Goal: Check status: Check status

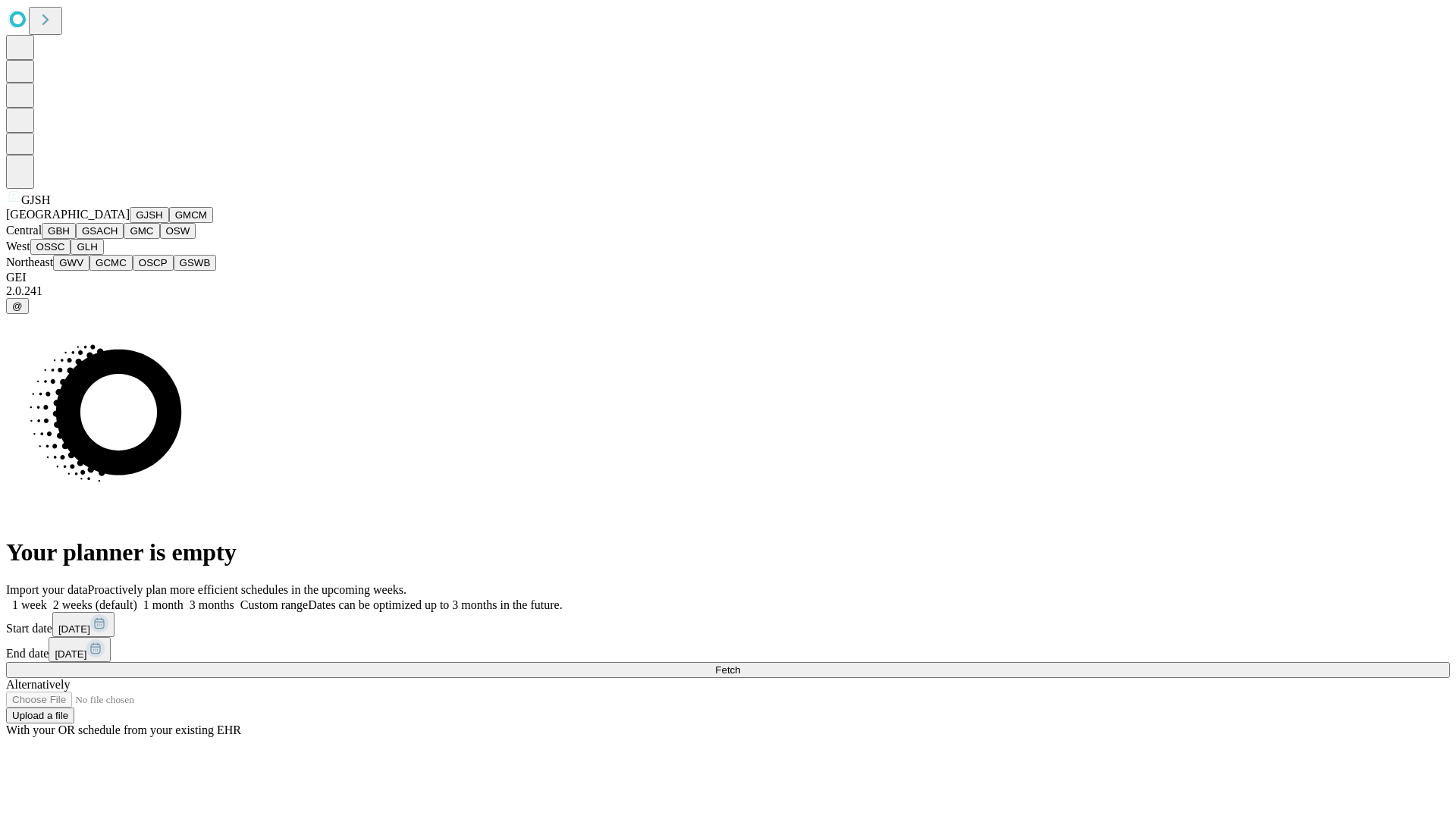
click at [130, 223] on button "GJSH" at bounding box center [150, 214] width 40 height 16
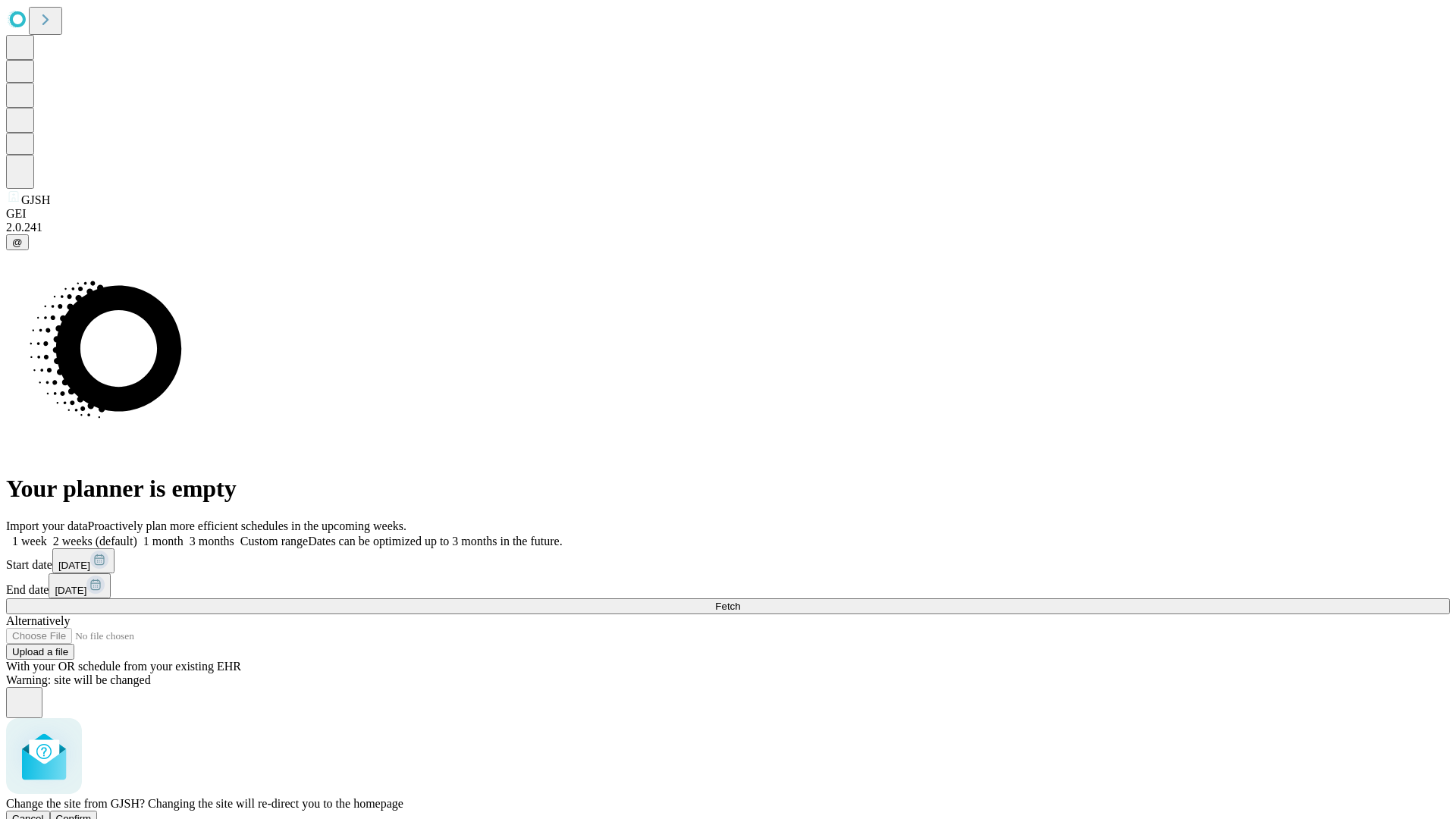
click at [92, 813] on span "Confirm" at bounding box center [74, 819] width 36 height 12
click at [137, 534] on label "2 weeks (default)" at bounding box center [92, 541] width 90 height 13
click at [740, 601] on span "Fetch" at bounding box center [728, 606] width 25 height 12
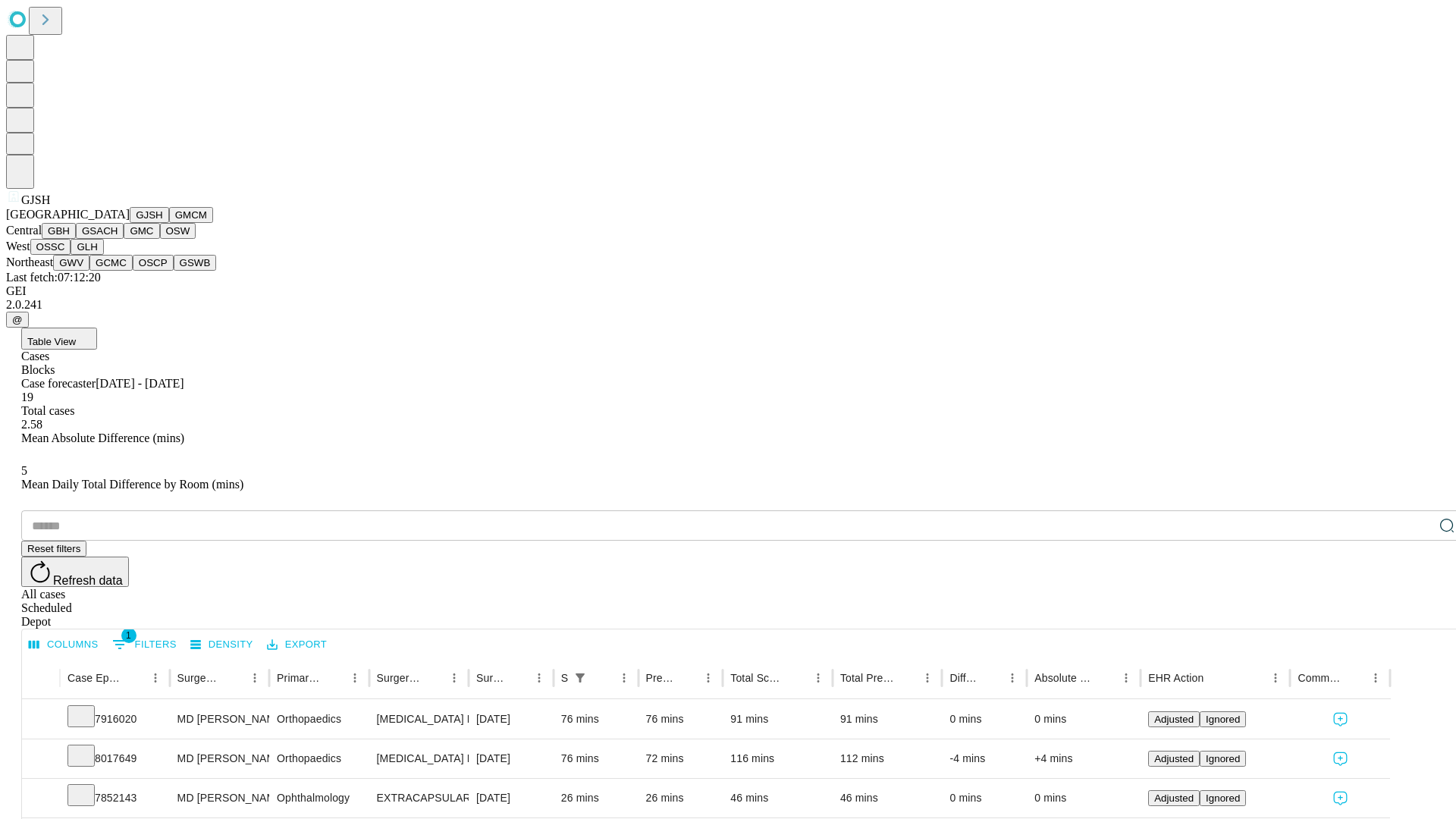
click at [169, 223] on button "GMCM" at bounding box center [190, 214] width 44 height 16
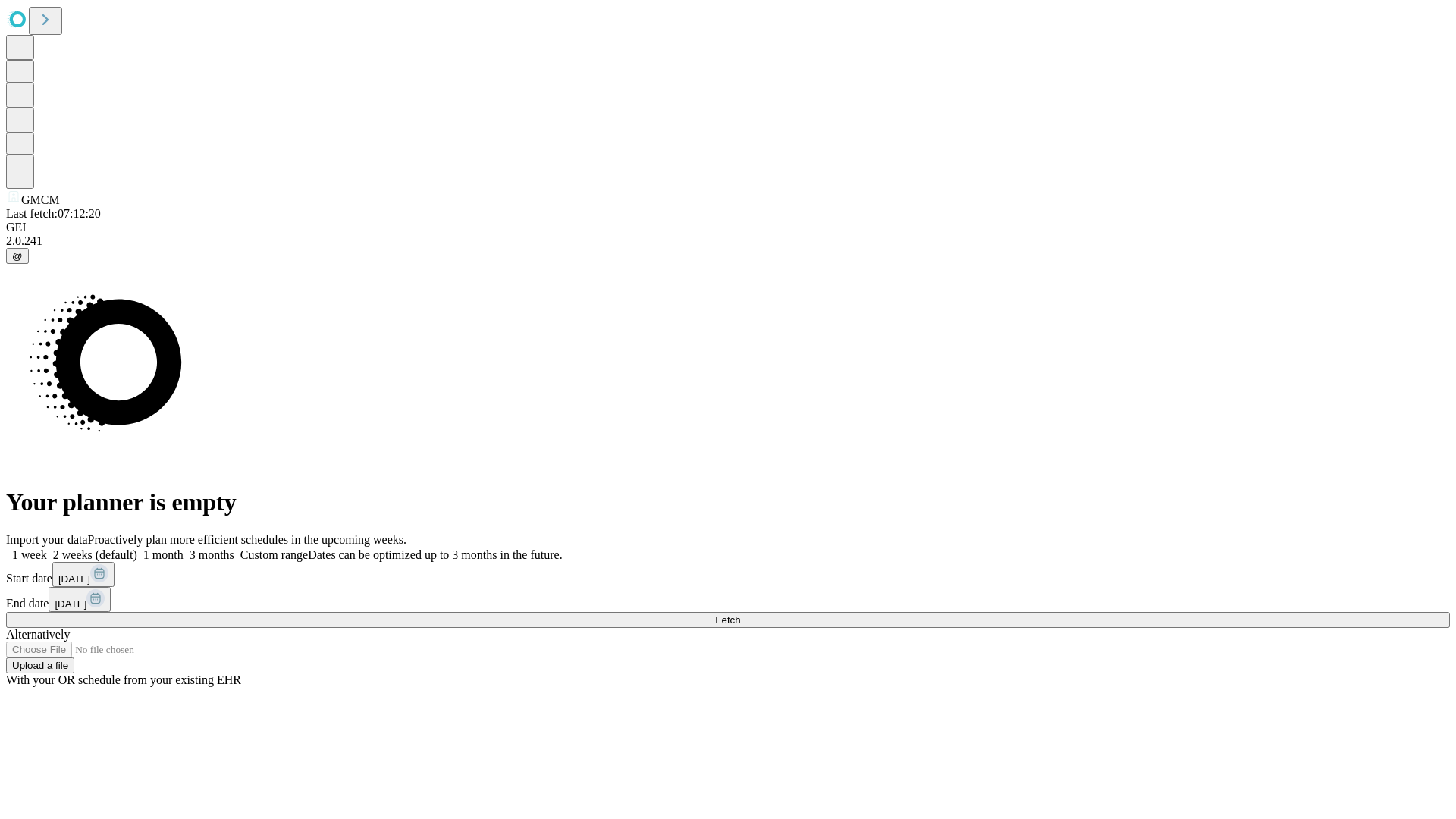
click at [137, 548] on label "2 weeks (default)" at bounding box center [92, 555] width 90 height 13
click at [740, 615] on span "Fetch" at bounding box center [728, 620] width 25 height 12
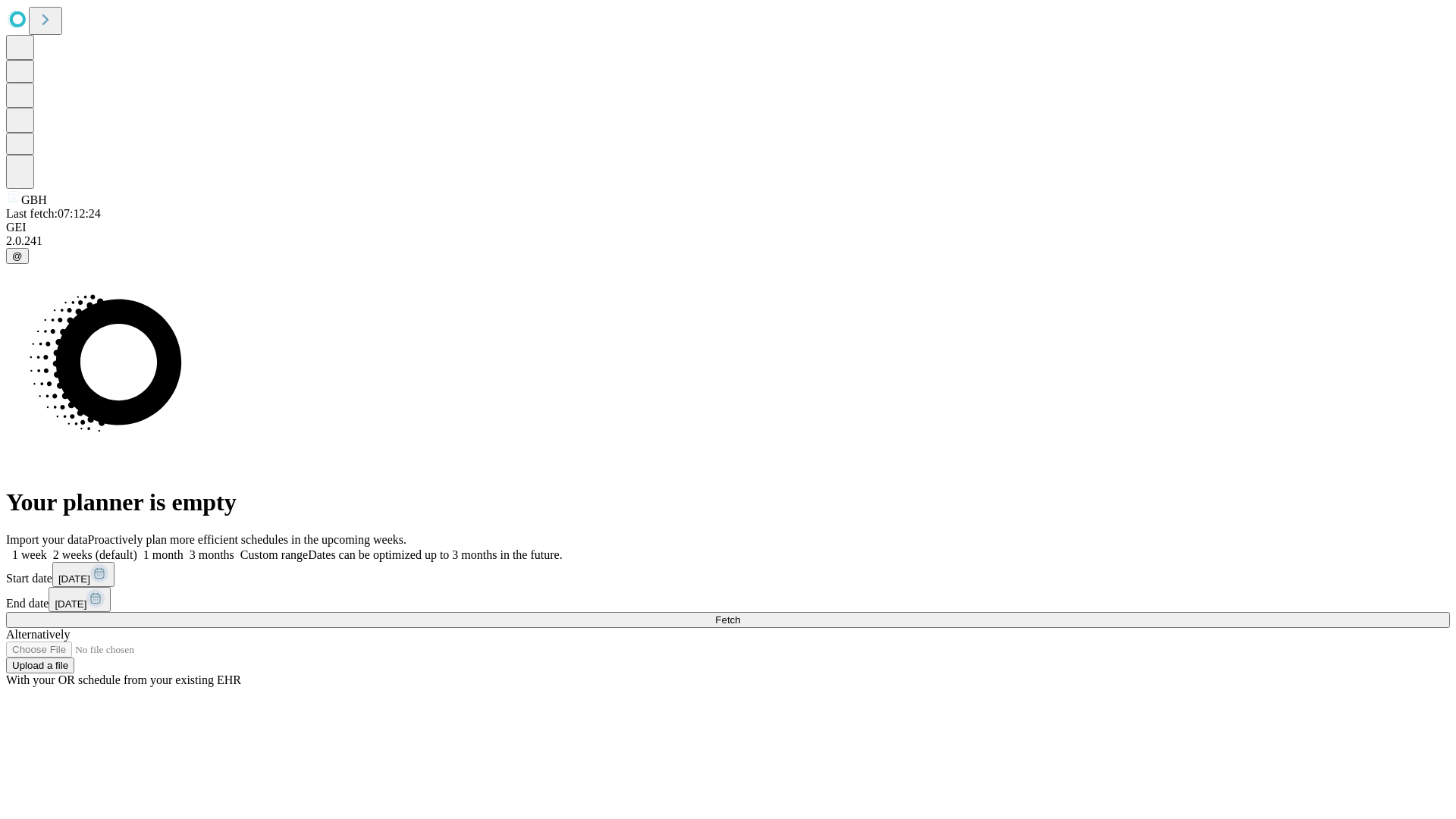
click at [137, 548] on label "2 weeks (default)" at bounding box center [92, 555] width 90 height 13
click at [740, 615] on span "Fetch" at bounding box center [728, 620] width 25 height 12
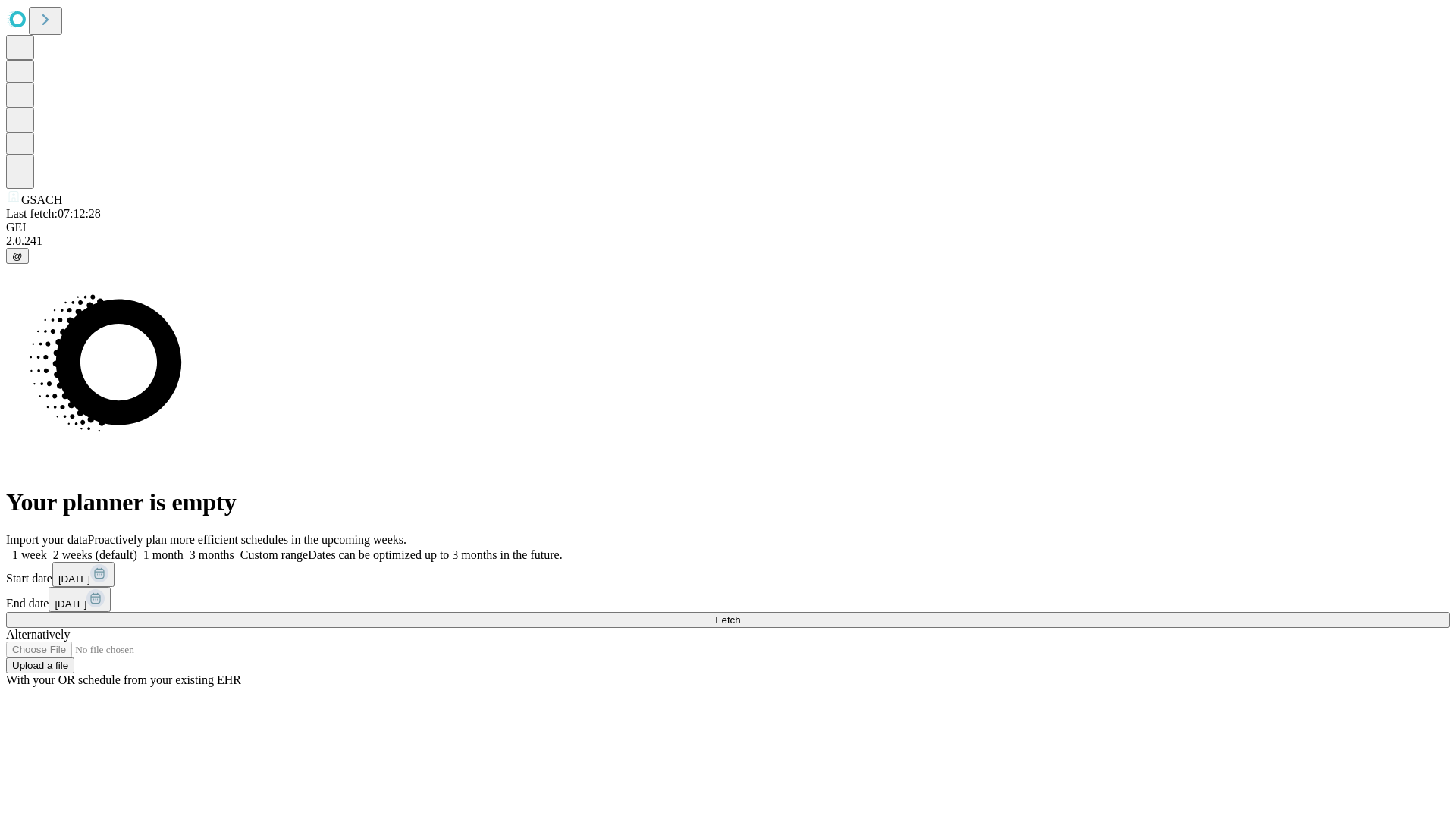
click at [740, 615] on span "Fetch" at bounding box center [728, 620] width 25 height 12
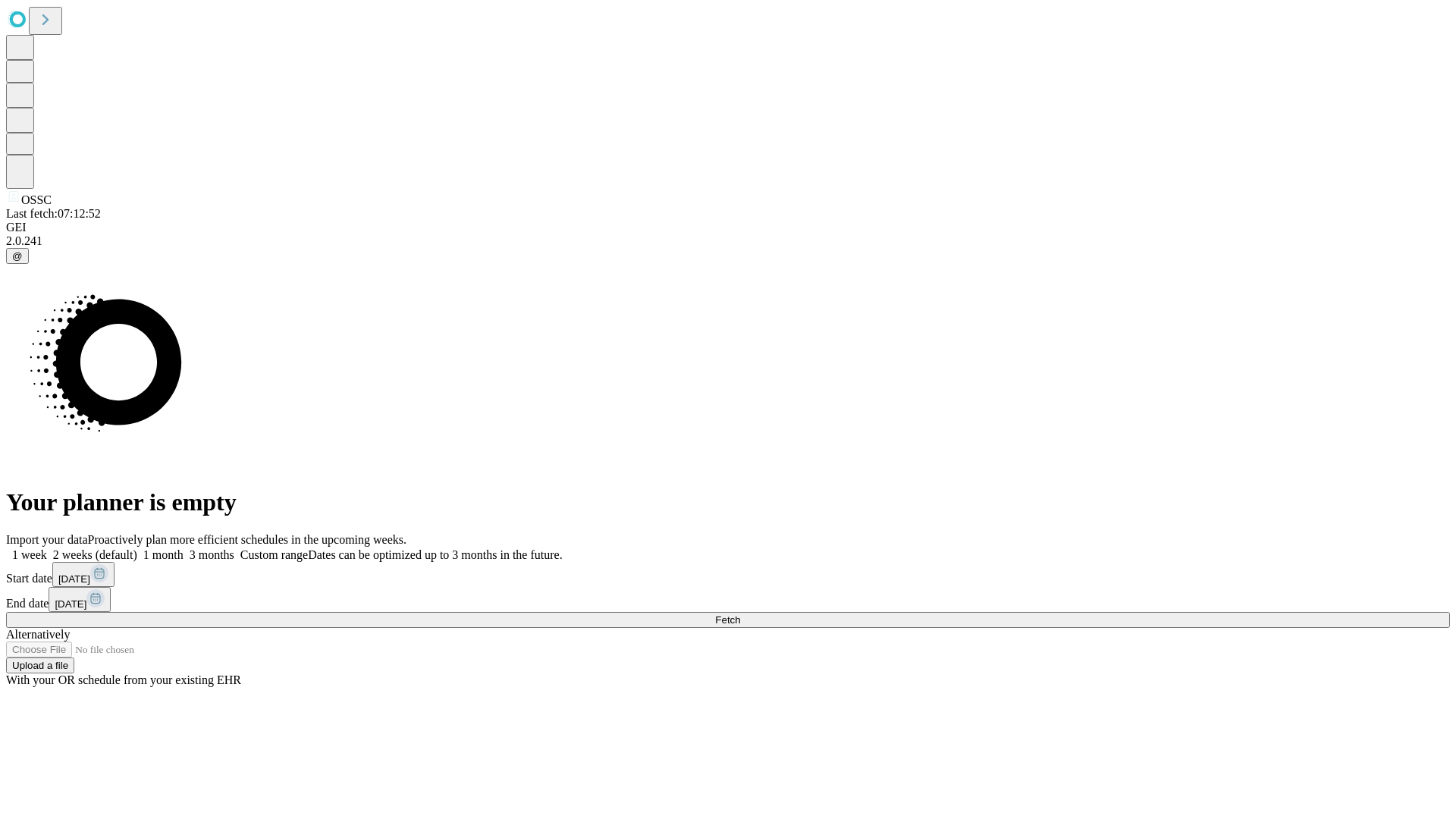
click at [137, 548] on label "2 weeks (default)" at bounding box center [92, 555] width 90 height 13
click at [740, 615] on span "Fetch" at bounding box center [728, 620] width 25 height 12
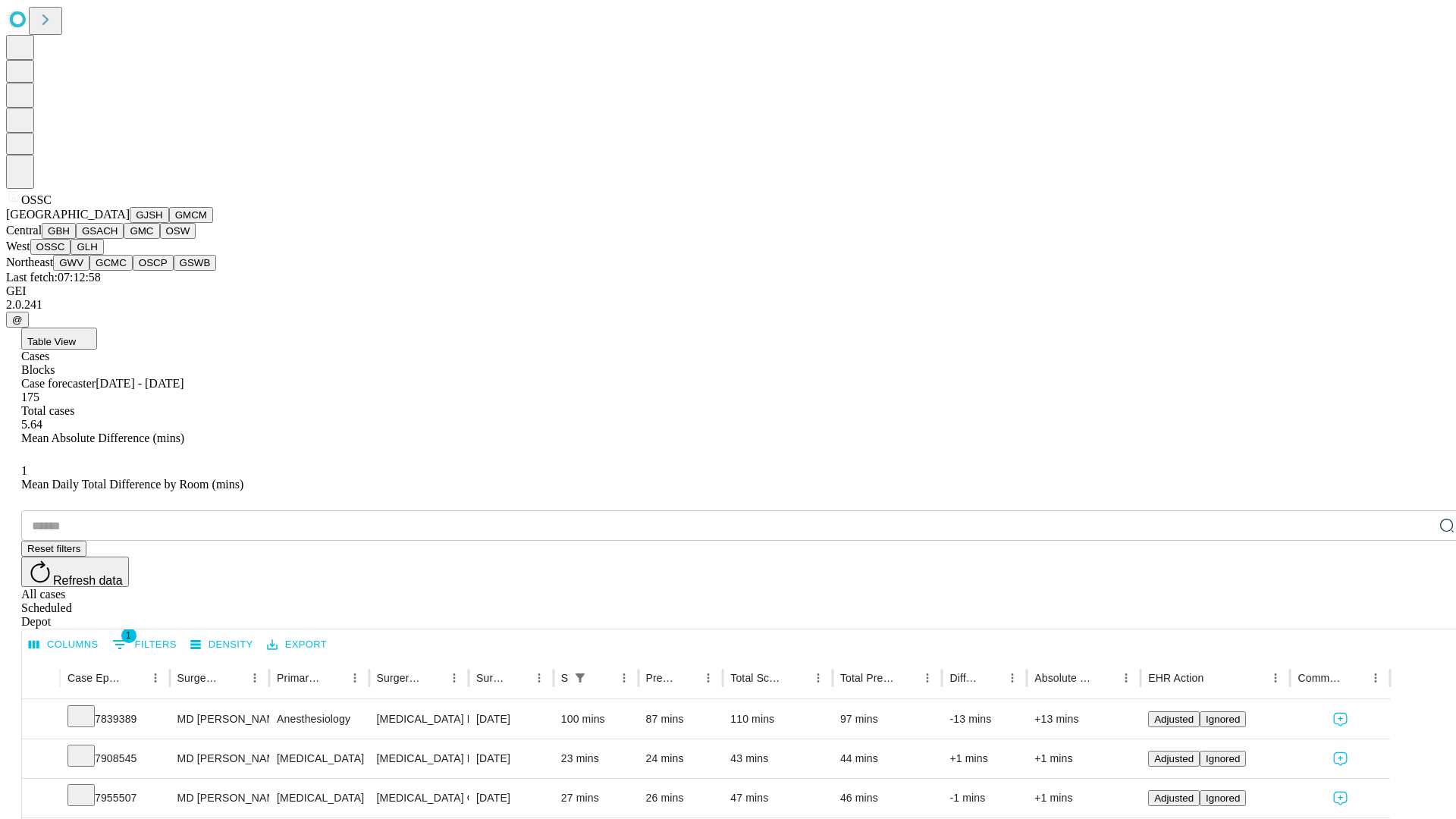
click at [103, 255] on button "GLH" at bounding box center [86, 247] width 32 height 16
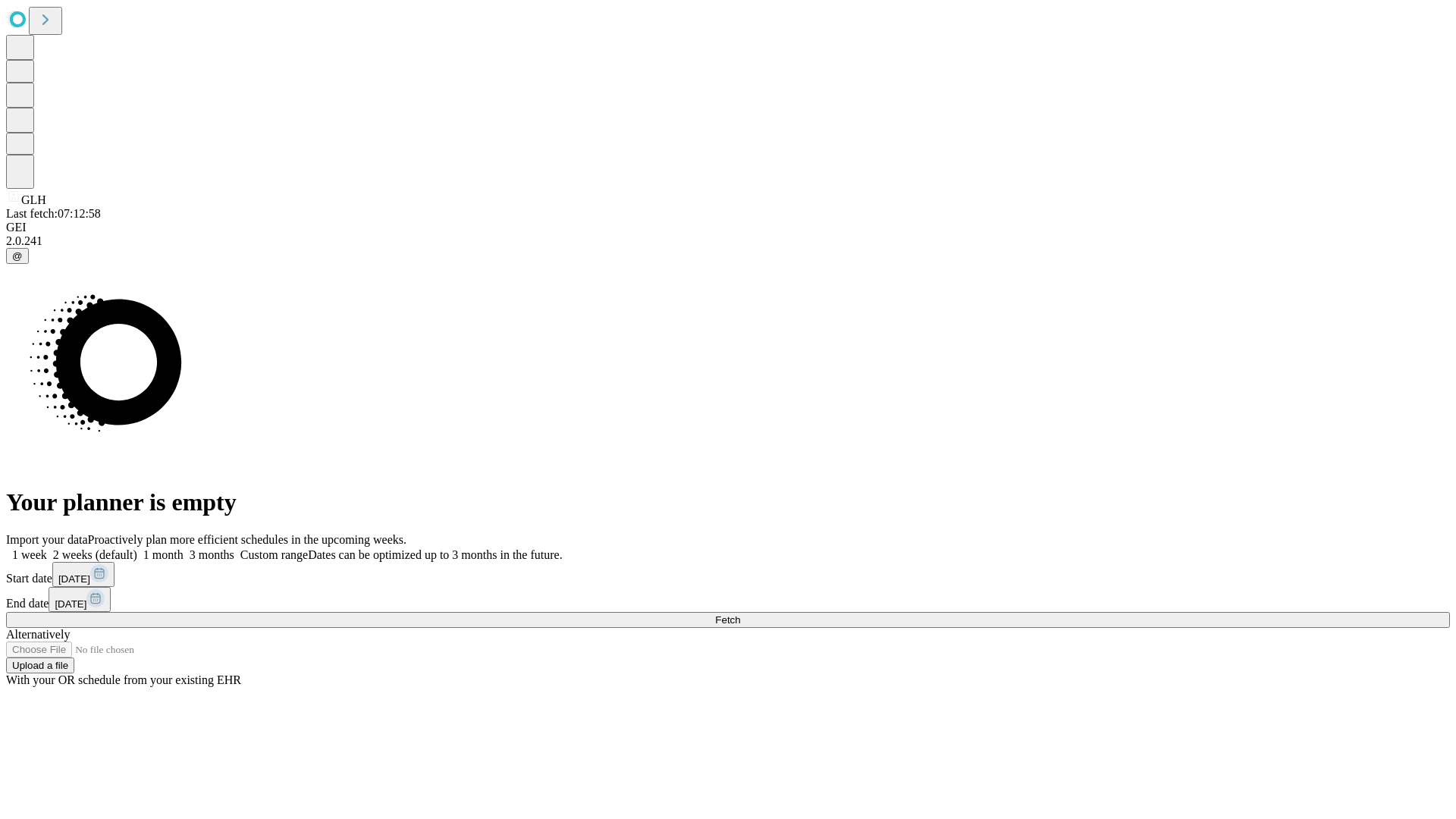
click at [137, 548] on label "2 weeks (default)" at bounding box center [92, 555] width 90 height 13
click at [740, 615] on span "Fetch" at bounding box center [728, 620] width 25 height 12
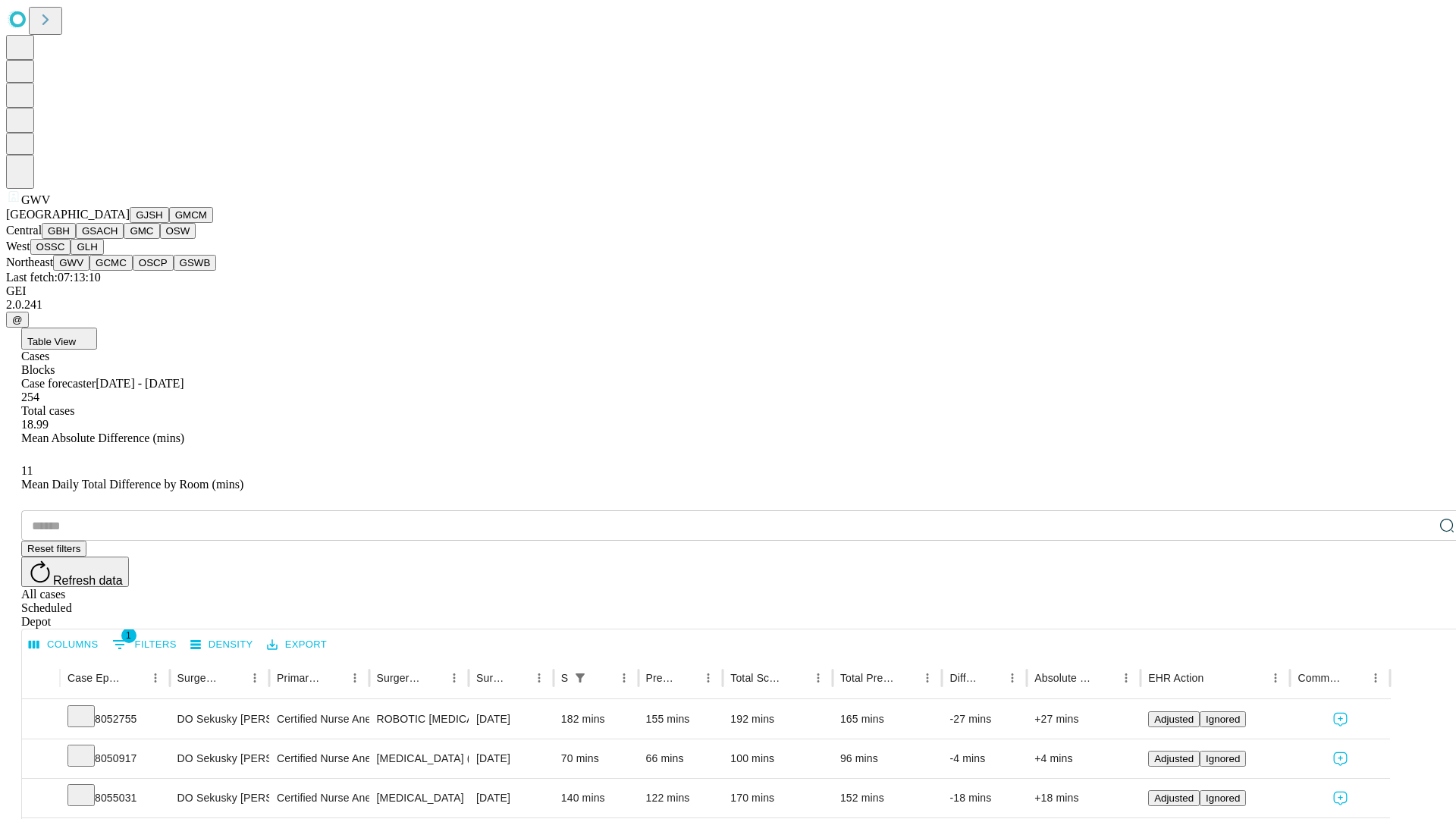
click at [117, 271] on button "GCMC" at bounding box center [111, 262] width 43 height 16
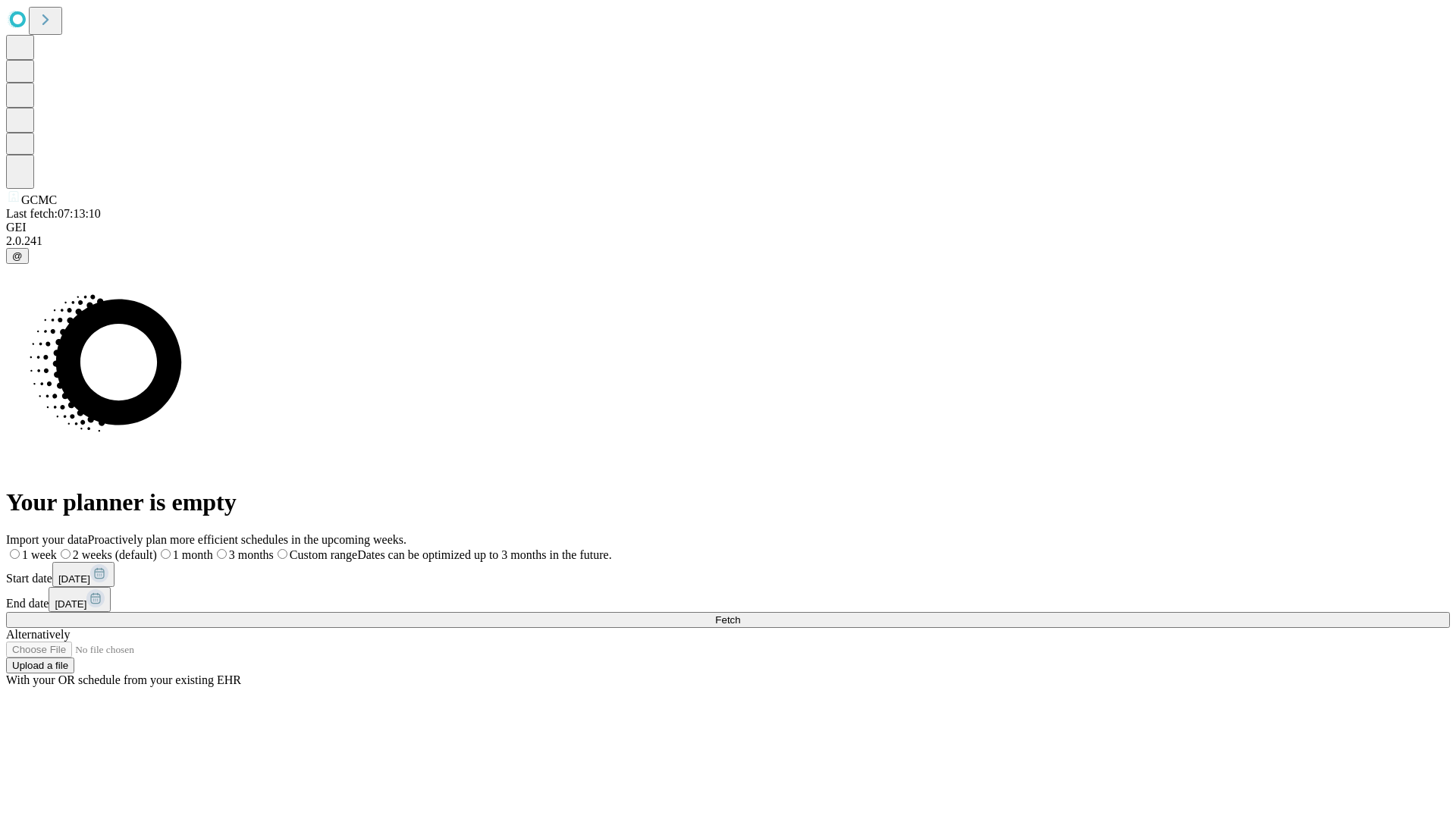
click at [157, 548] on label "2 weeks (default)" at bounding box center [107, 555] width 100 height 13
click at [740, 615] on span "Fetch" at bounding box center [728, 620] width 25 height 12
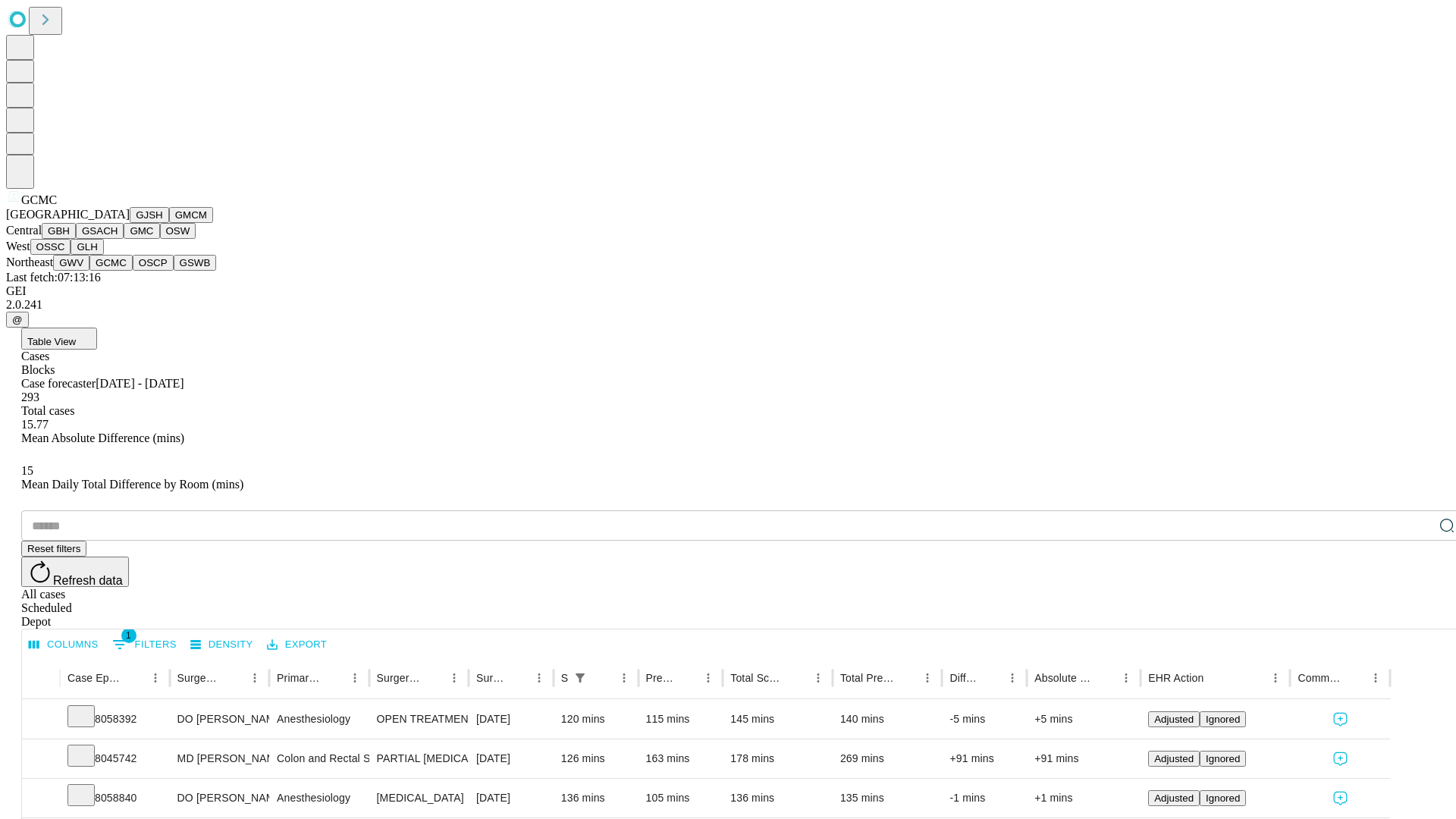
click at [132, 271] on button "OSCP" at bounding box center [153, 262] width 41 height 16
